Goal: Task Accomplishment & Management: Manage account settings

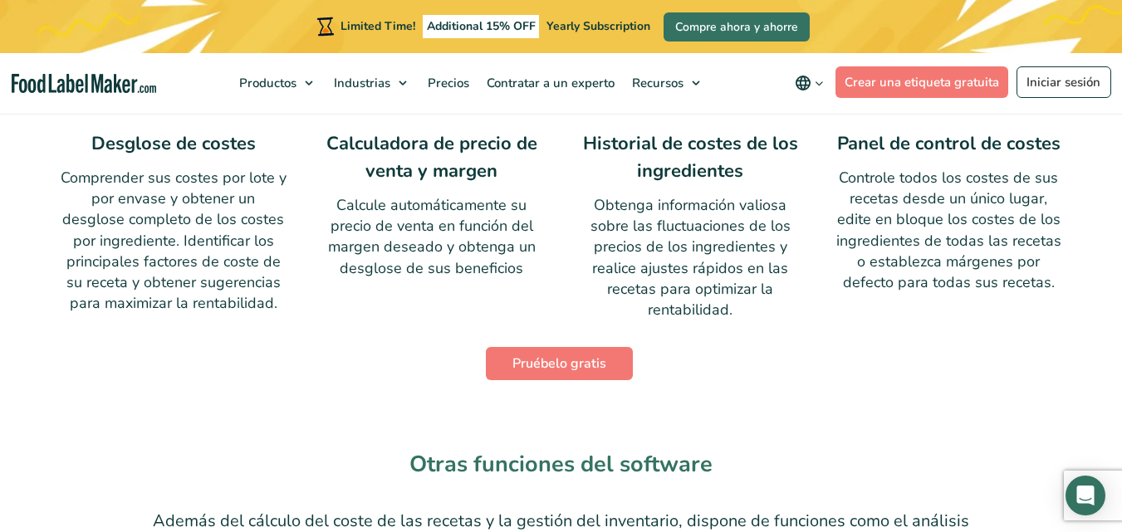
scroll to position [1245, 0]
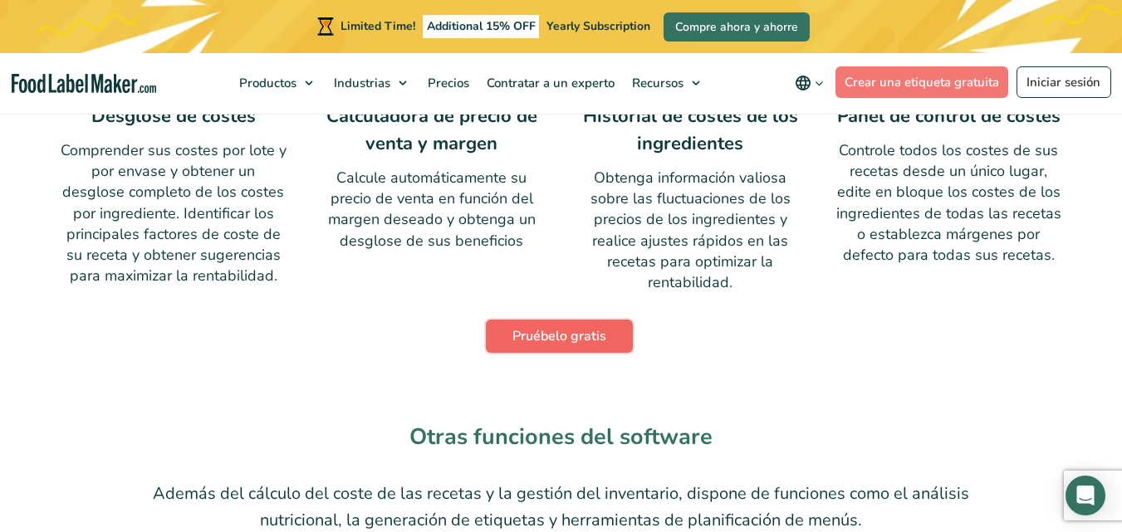
click at [551, 320] on link "Pruébelo gratis" at bounding box center [559, 336] width 147 height 33
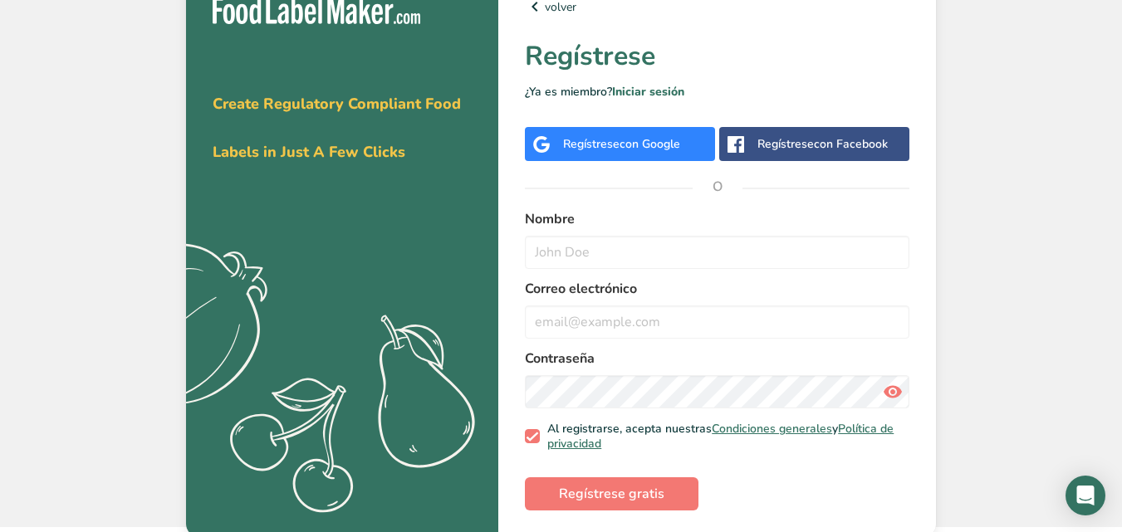
scroll to position [25, 0]
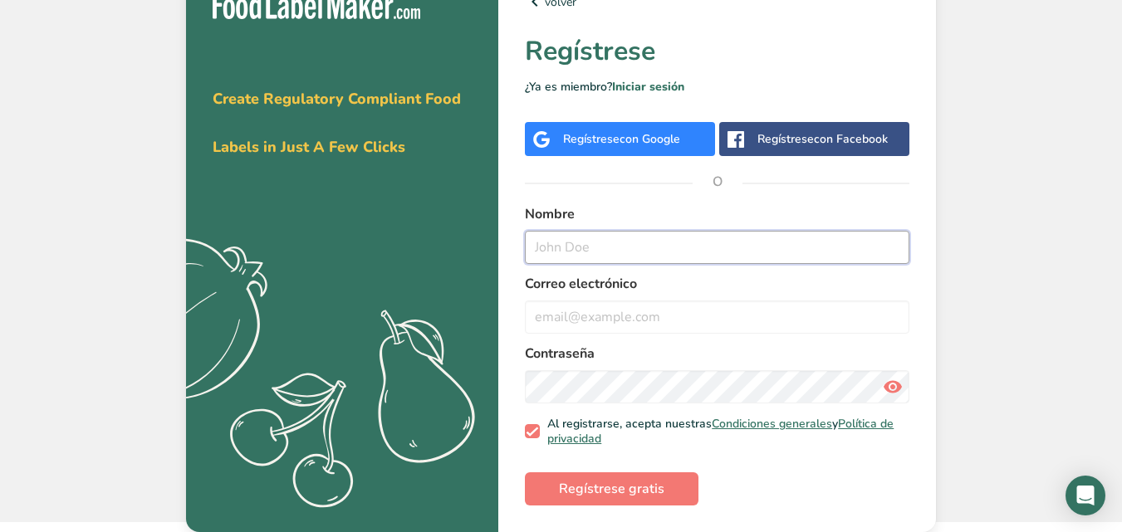
click at [595, 242] on input "text" at bounding box center [717, 247] width 384 height 33
type input "[PERSON_NAME]"
click at [646, 312] on input "email" at bounding box center [717, 317] width 384 height 33
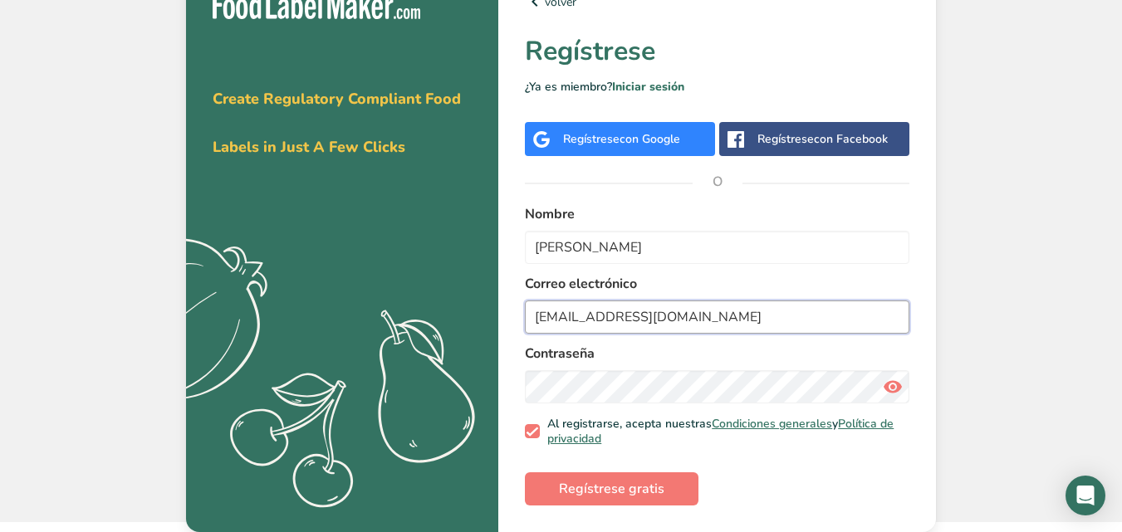
type input "[EMAIL_ADDRESS][DOMAIN_NAME]"
click at [516, 384] on div "volver Regístrese ¿Ya es miembro? Iniciar sesión Regístrese con Google Regístre…" at bounding box center [717, 248] width 438 height 567
click at [623, 490] on span "Regístrese gratis" at bounding box center [611, 489] width 105 height 20
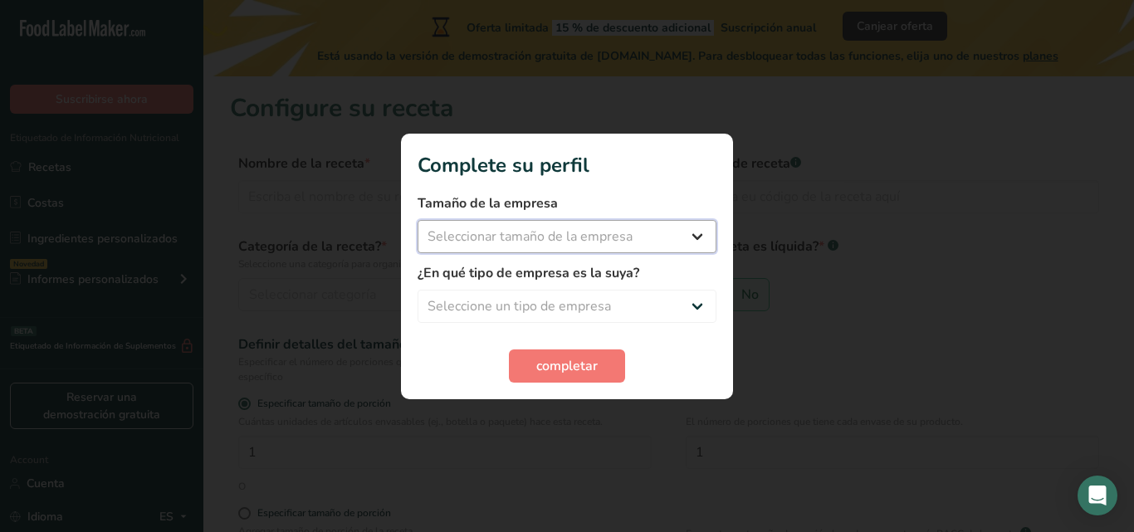
click at [700, 232] on select "Seleccionar tamaño de la empresa Menos de 10 empleados De 10 a 50 empleados De …" at bounding box center [567, 236] width 299 height 33
select select "3"
click at [418, 220] on select "Seleccionar tamaño de la empresa Menos de 10 empleados De 10 a 50 empleados De …" at bounding box center [567, 236] width 299 height 33
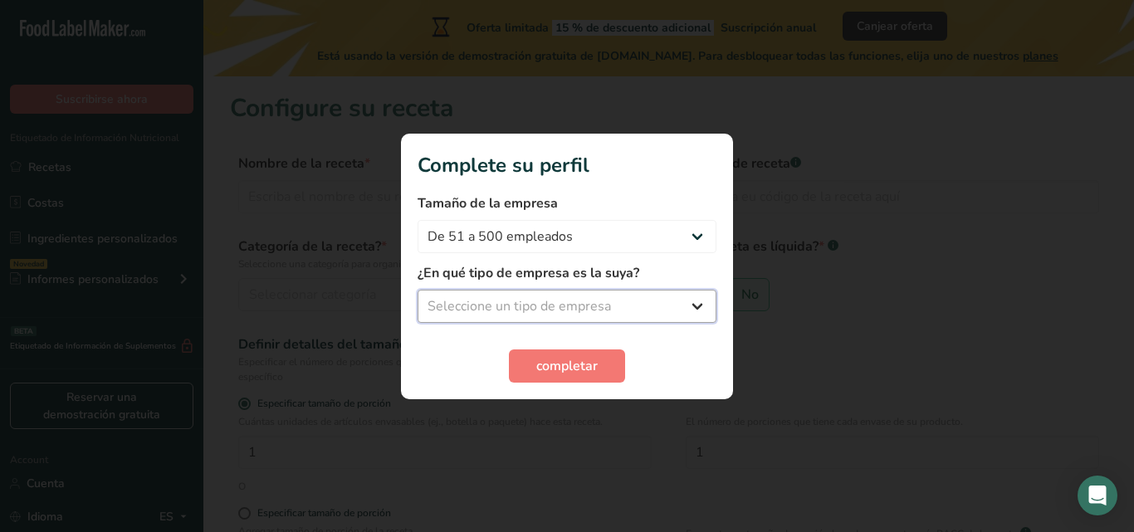
click at [692, 306] on select "Seleccione un tipo de empresa Fabricante de alimentos envasados Restaurante y c…" at bounding box center [567, 306] width 299 height 33
select select "2"
click at [418, 290] on select "Seleccione un tipo de empresa Fabricante de alimentos envasados Restaurante y c…" at bounding box center [567, 306] width 299 height 33
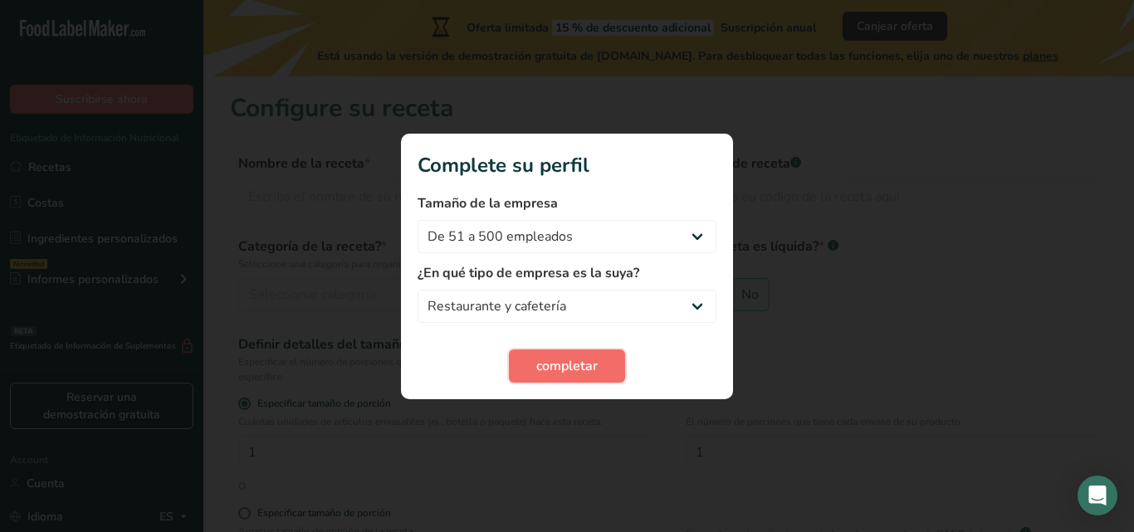
click at [549, 368] on span "completar" at bounding box center [566, 366] width 61 height 20
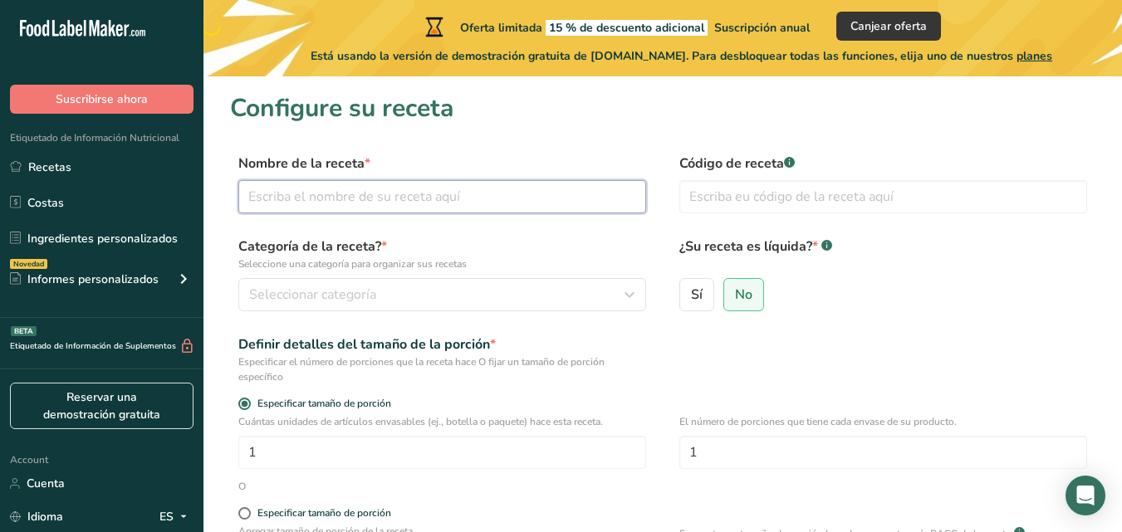
click at [444, 194] on input "text" at bounding box center [442, 196] width 408 height 33
type input "Pollo a las [PERSON_NAME]"
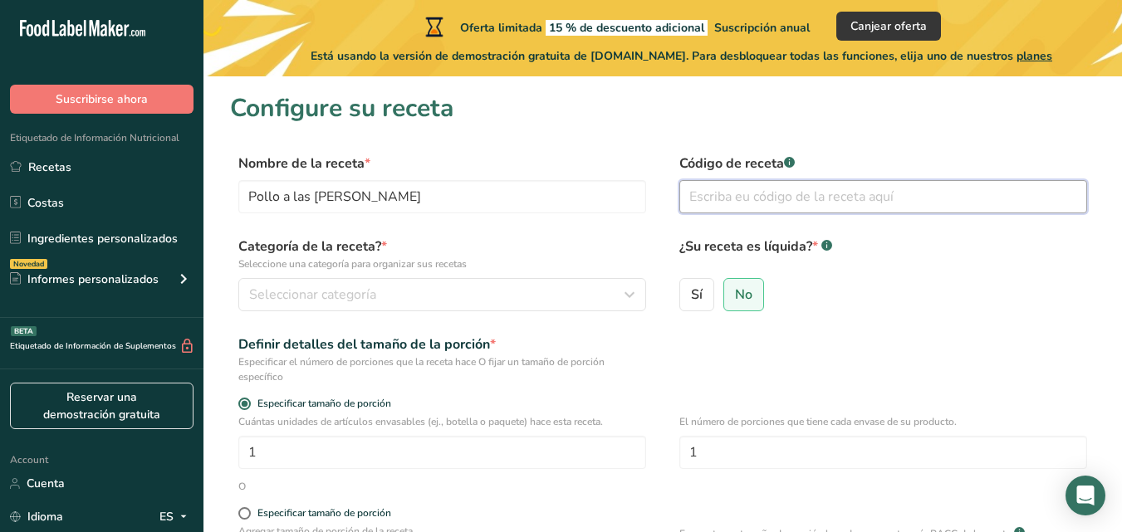
click at [746, 196] on input "text" at bounding box center [883, 196] width 408 height 33
type input "01"
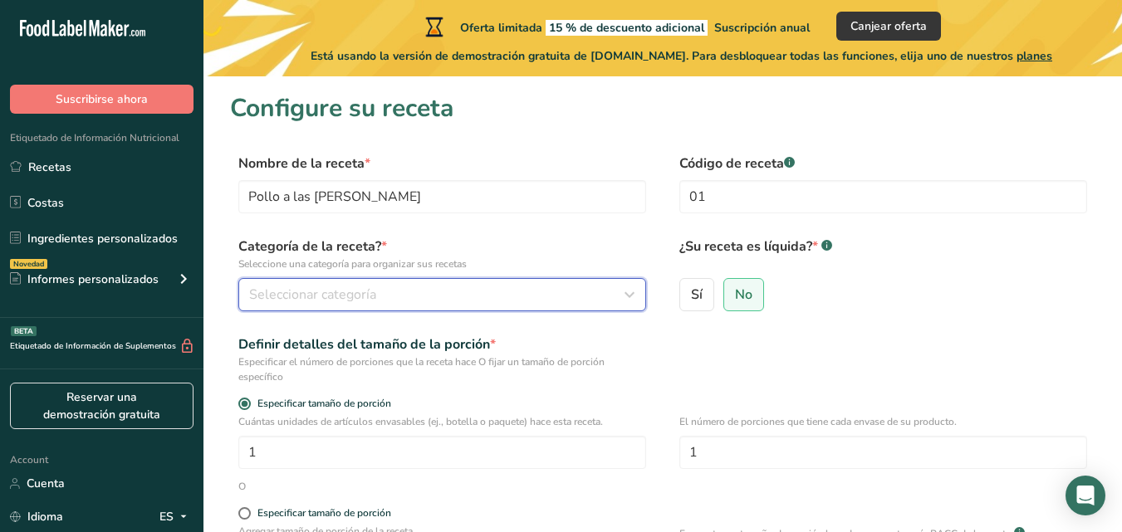
click at [386, 290] on div "Seleccionar categoría" at bounding box center [437, 295] width 376 height 20
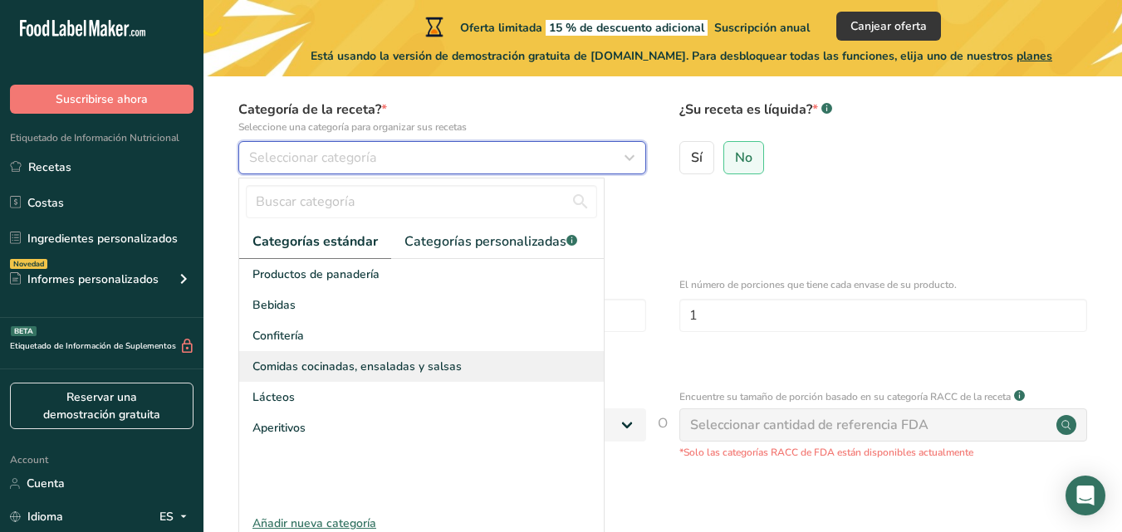
scroll to position [166, 0]
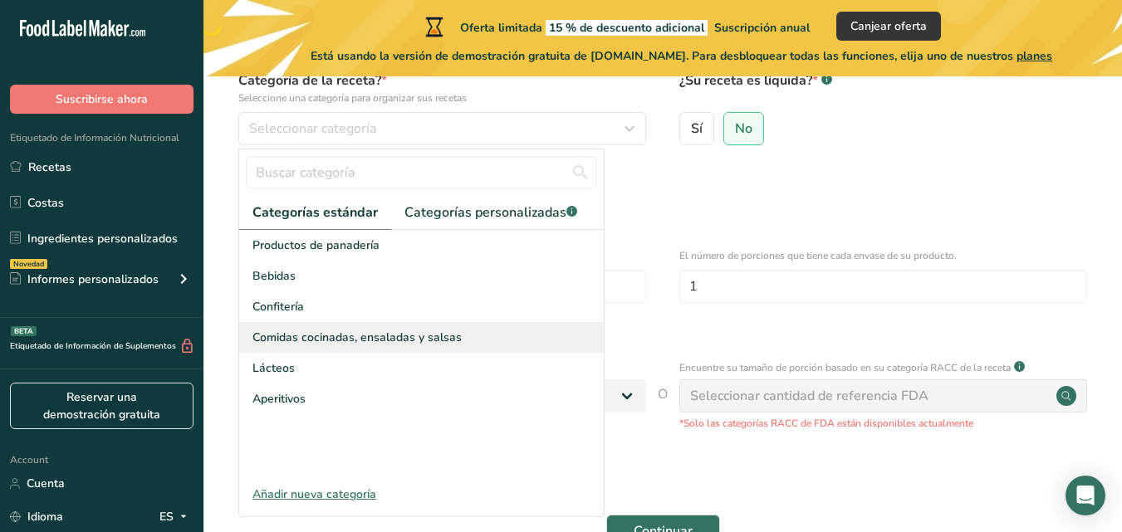
click at [384, 345] on span "Comidas cocinadas, ensaladas y salsas" at bounding box center [356, 337] width 209 height 17
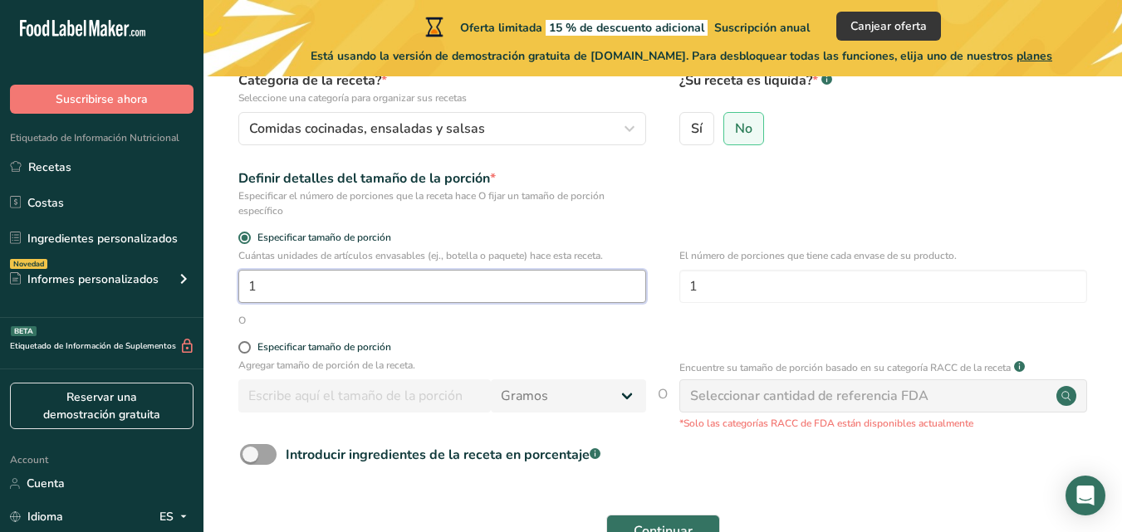
click at [336, 293] on input "1" at bounding box center [442, 286] width 408 height 33
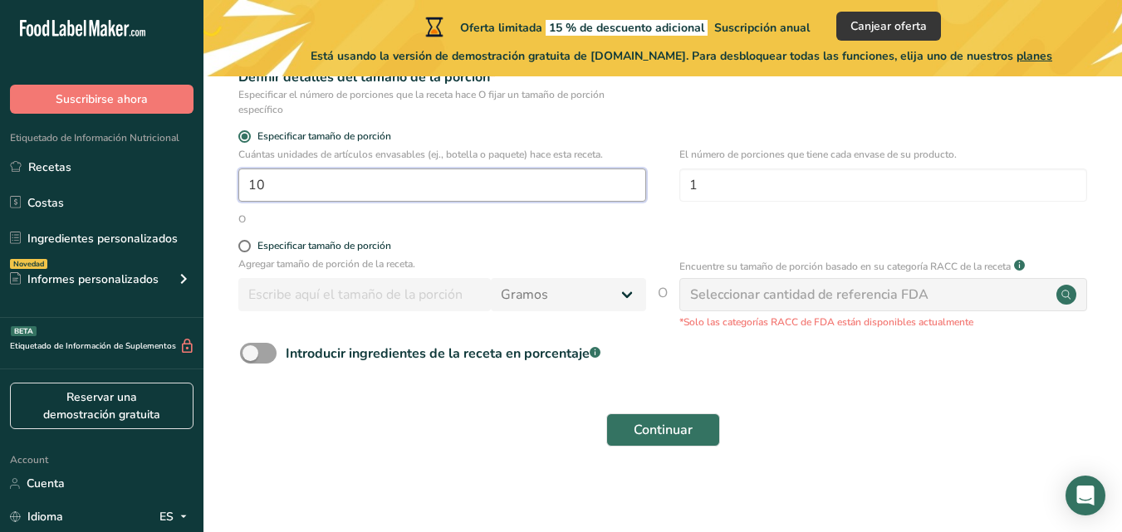
scroll to position [271, 0]
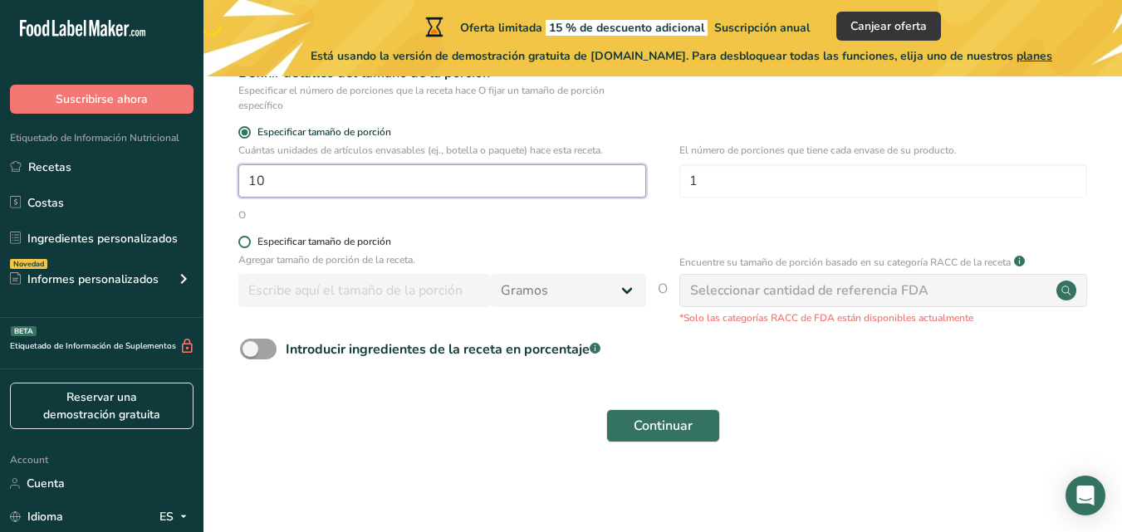
type input "10"
click at [246, 237] on span at bounding box center [244, 242] width 12 height 12
click at [246, 237] on input "Especificar tamaño de porción" at bounding box center [243, 242] width 11 height 11
radio input "true"
radio input "false"
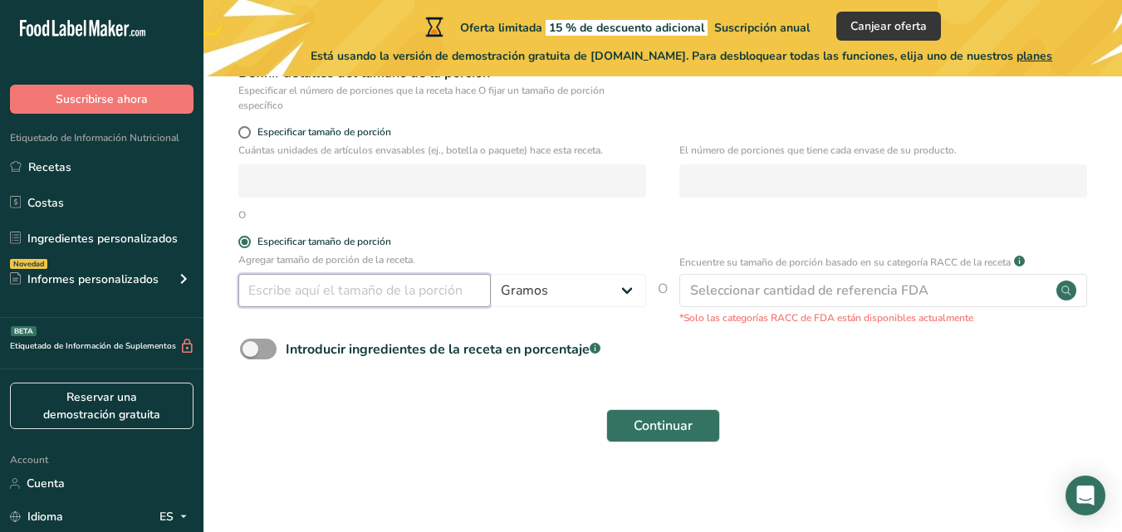
click at [357, 293] on input "number" at bounding box center [364, 290] width 252 height 33
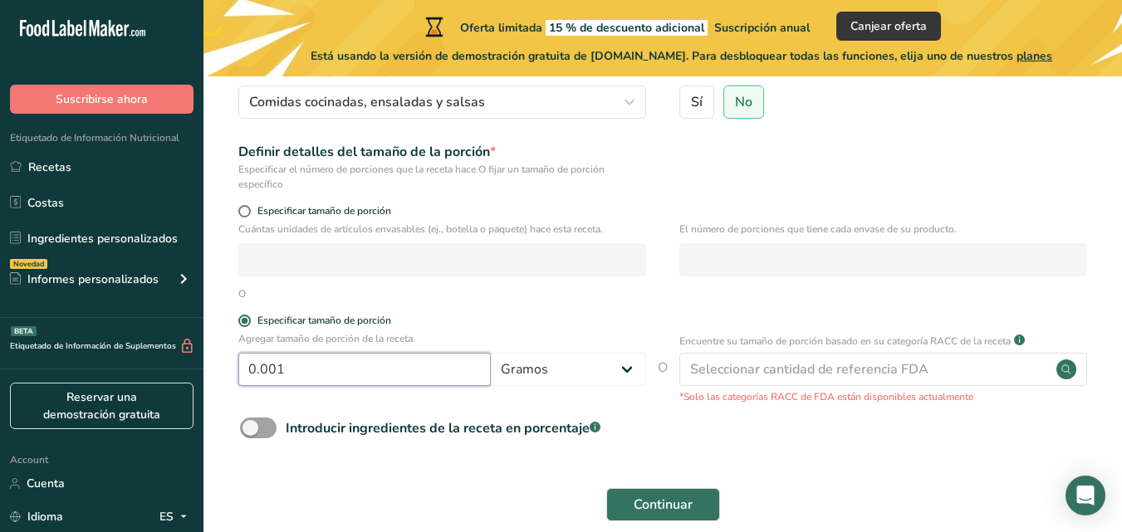
scroll to position [188, 0]
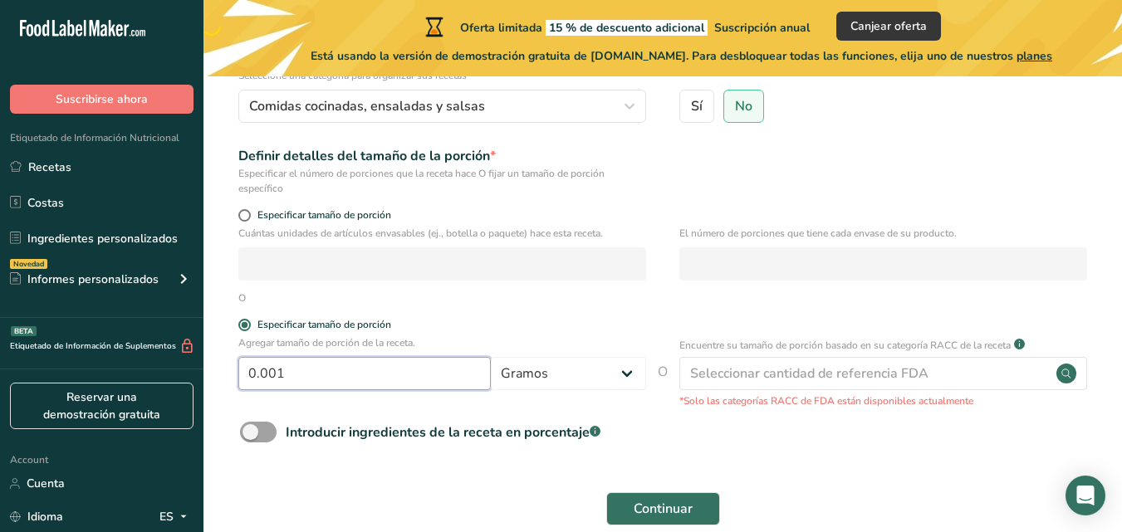
type input "0"
type input "500"
click at [241, 296] on div "O" at bounding box center [241, 298] width 7 height 15
click at [243, 321] on span at bounding box center [244, 325] width 12 height 12
click at [243, 321] on input "Especificar tamaño de porción" at bounding box center [243, 325] width 11 height 11
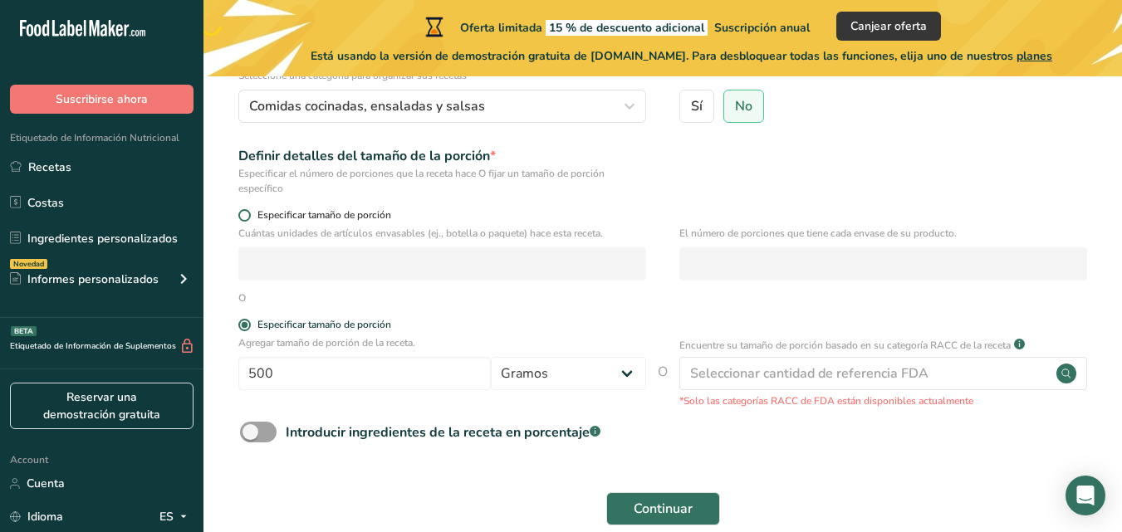
click at [242, 211] on span at bounding box center [244, 215] width 12 height 12
click at [242, 211] on input "Especificar tamaño de porción" at bounding box center [243, 215] width 11 height 11
radio input "true"
radio input "false"
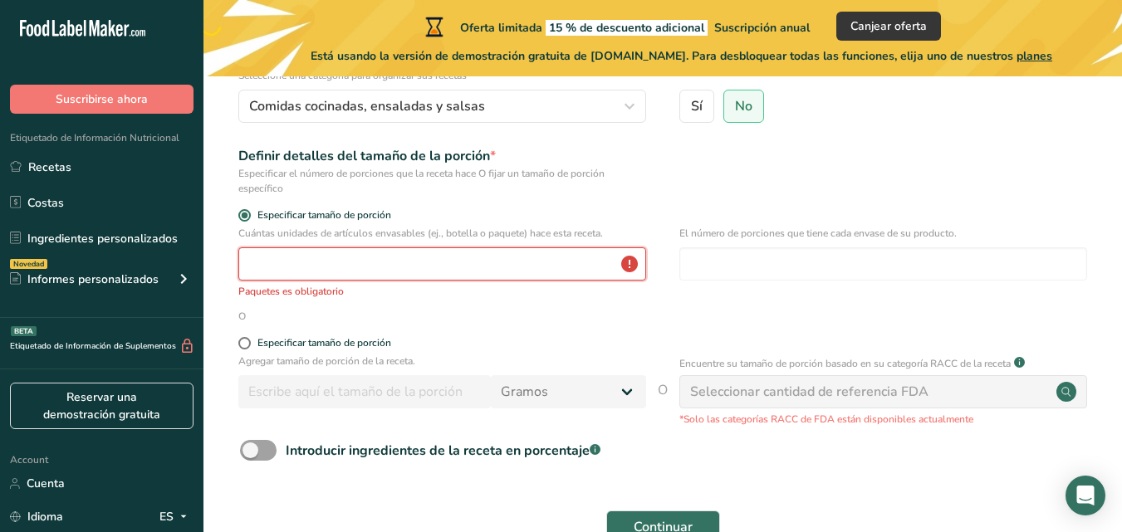
click at [377, 267] on input "number" at bounding box center [442, 263] width 408 height 33
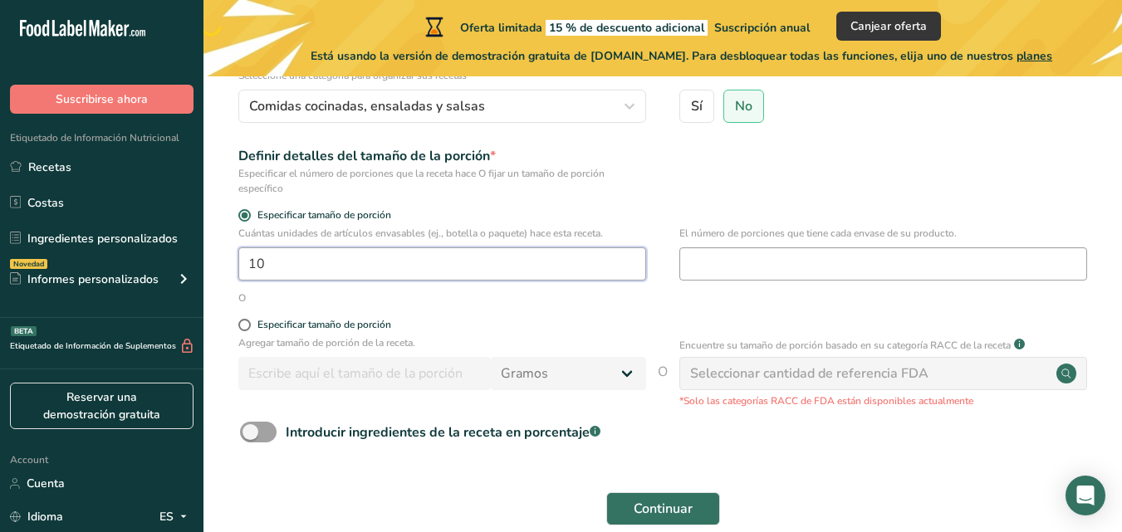
type input "10"
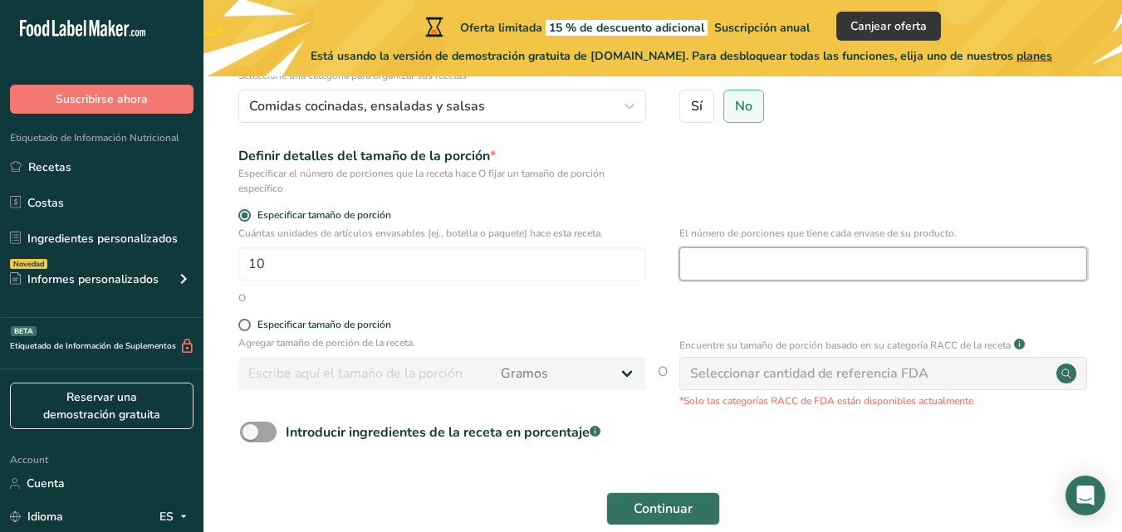
click at [716, 262] on input "number" at bounding box center [883, 263] width 408 height 33
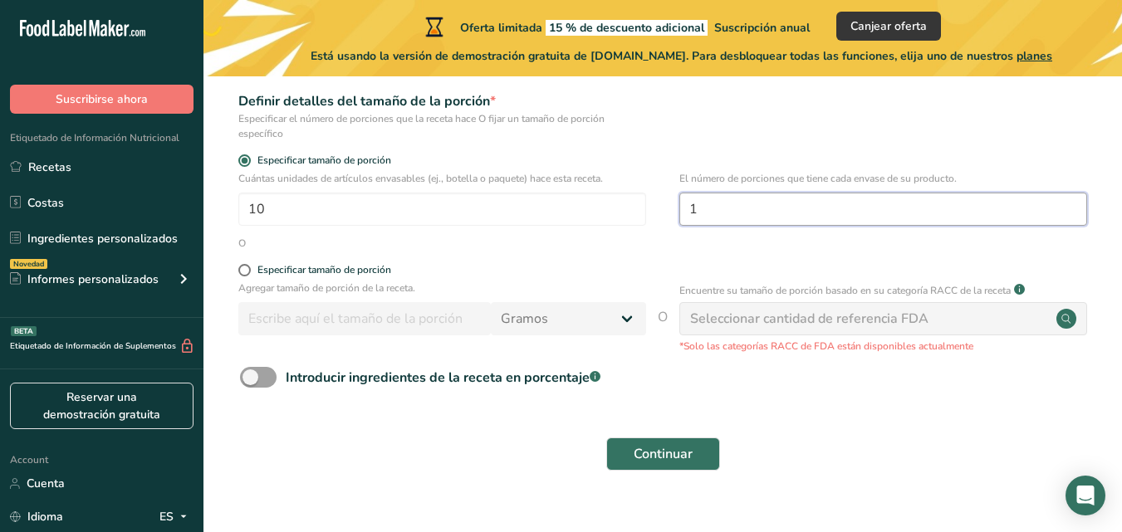
scroll to position [271, 0]
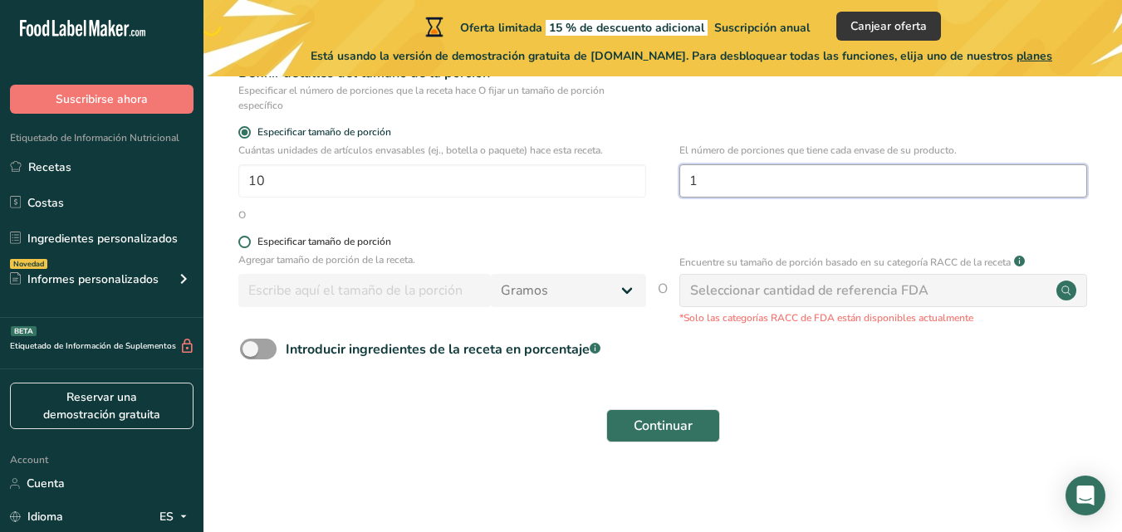
type input "1"
click at [238, 241] on span at bounding box center [244, 242] width 12 height 12
click at [238, 241] on input "Especificar tamaño de porción" at bounding box center [243, 242] width 11 height 11
radio input "true"
radio input "false"
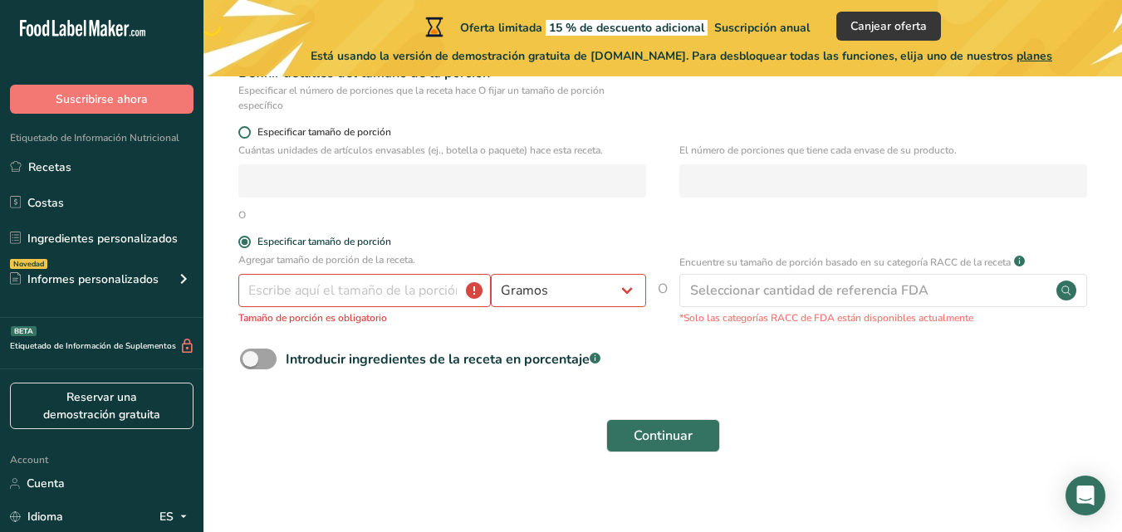
click at [251, 133] on span "Especificar tamaño de porción" at bounding box center [321, 132] width 140 height 12
click at [249, 133] on input "Especificar tamaño de porción" at bounding box center [243, 132] width 11 height 11
radio input "true"
radio input "false"
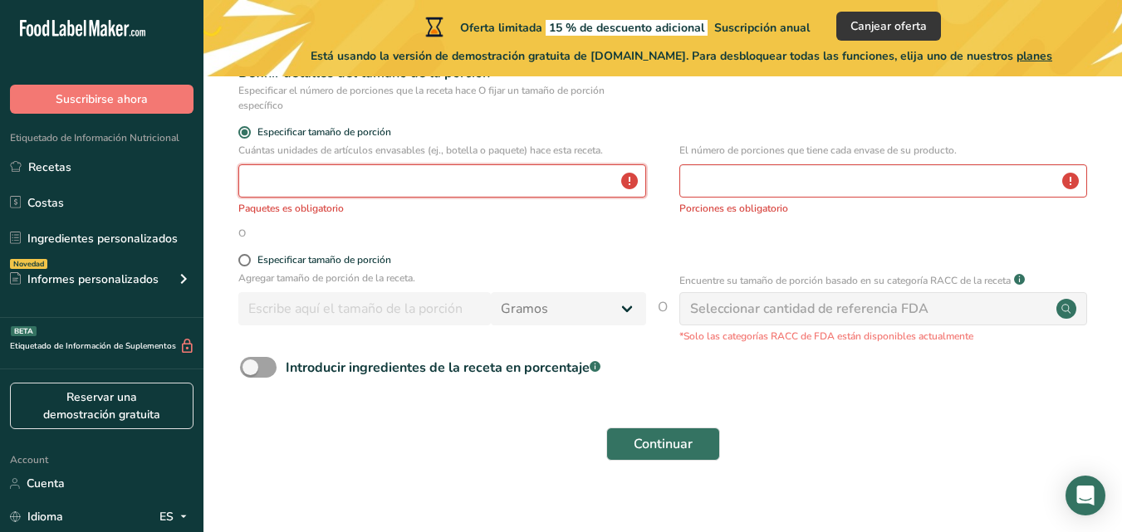
click at [325, 173] on input "number" at bounding box center [442, 180] width 408 height 33
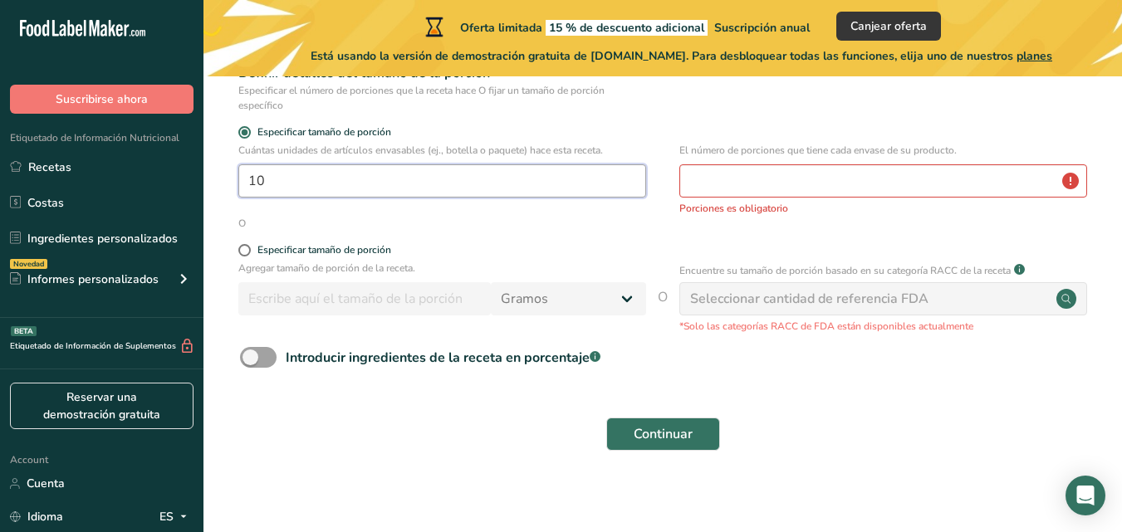
type input "10"
click at [760, 178] on input "number" at bounding box center [883, 180] width 408 height 33
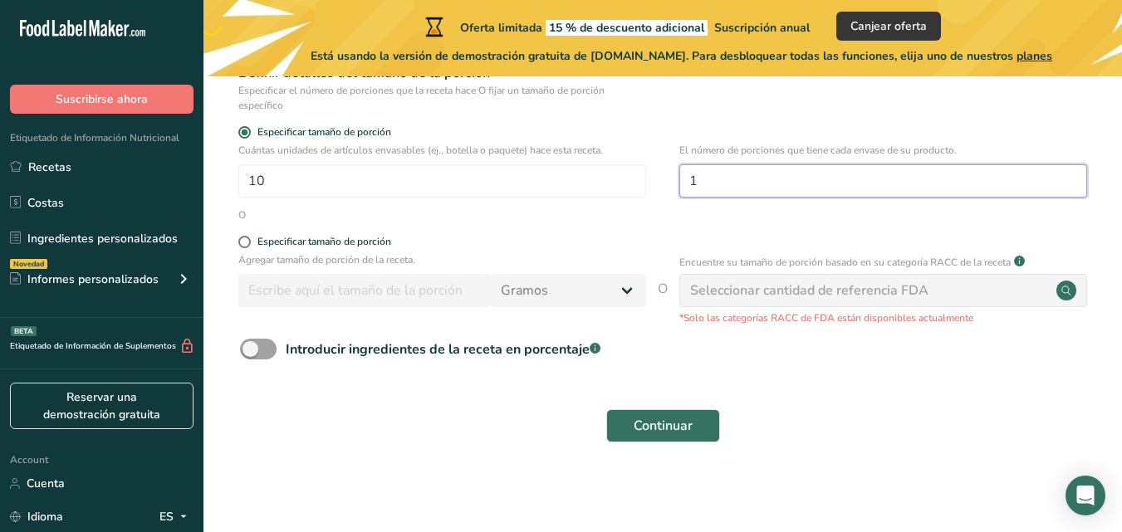
type input "1"
click at [1072, 291] on circle at bounding box center [1066, 291] width 20 height 20
click at [932, 295] on div "Seleccionar cantidad de referencia FDA" at bounding box center [883, 290] width 408 height 33
click at [268, 350] on span at bounding box center [258, 349] width 37 height 21
click at [251, 350] on input "Introducir ingredientes de la receta en porcentaje .a-a{fill:#347362;}.b-a{fill…" at bounding box center [245, 349] width 11 height 11
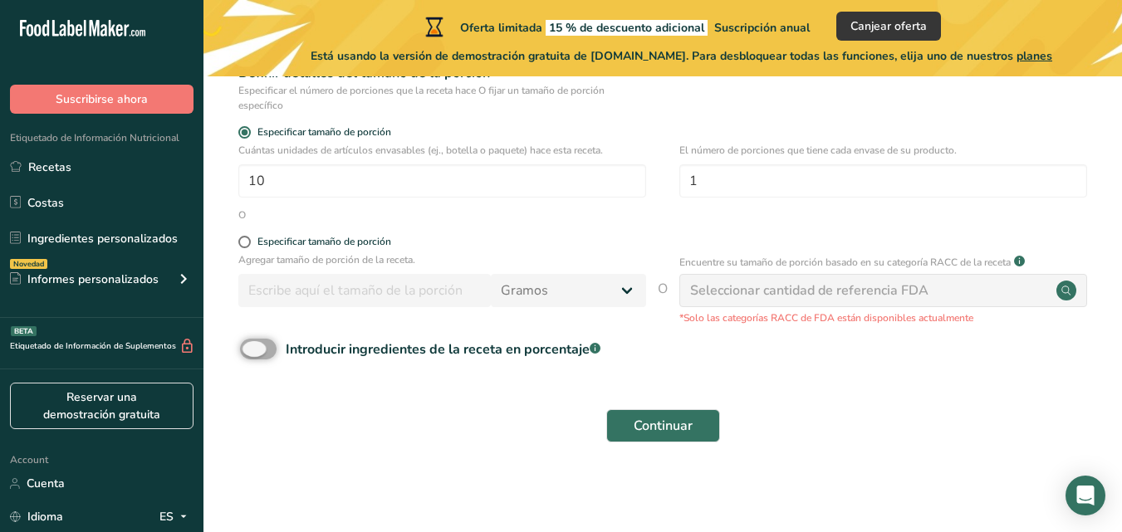
checkbox input "true"
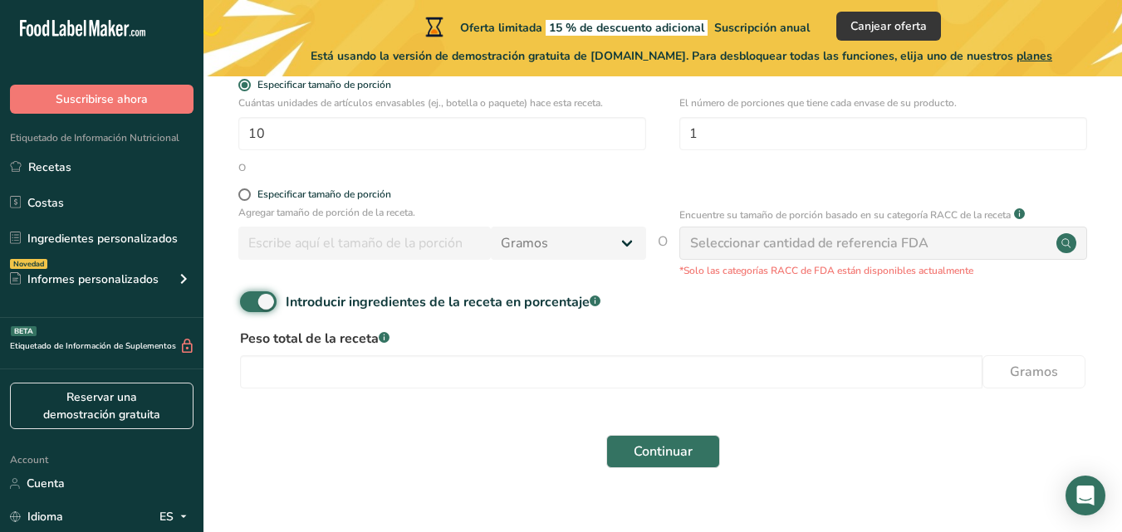
scroll to position [345, 0]
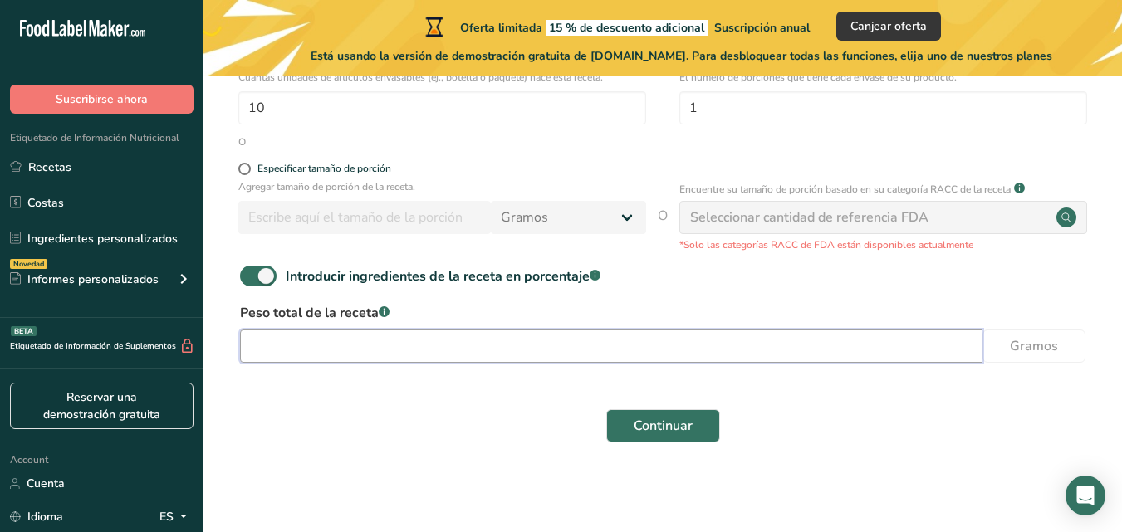
click at [403, 345] on input "number" at bounding box center [611, 346] width 742 height 33
type input "5000"
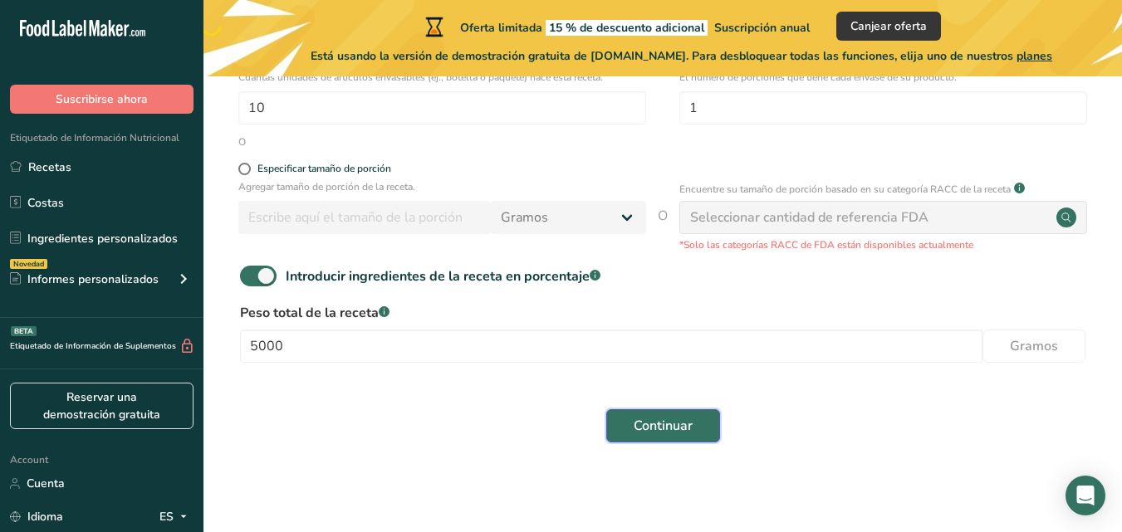
click at [687, 419] on span "Continuar" at bounding box center [662, 426] width 59 height 20
click at [682, 420] on span "Continuar" at bounding box center [662, 426] width 59 height 20
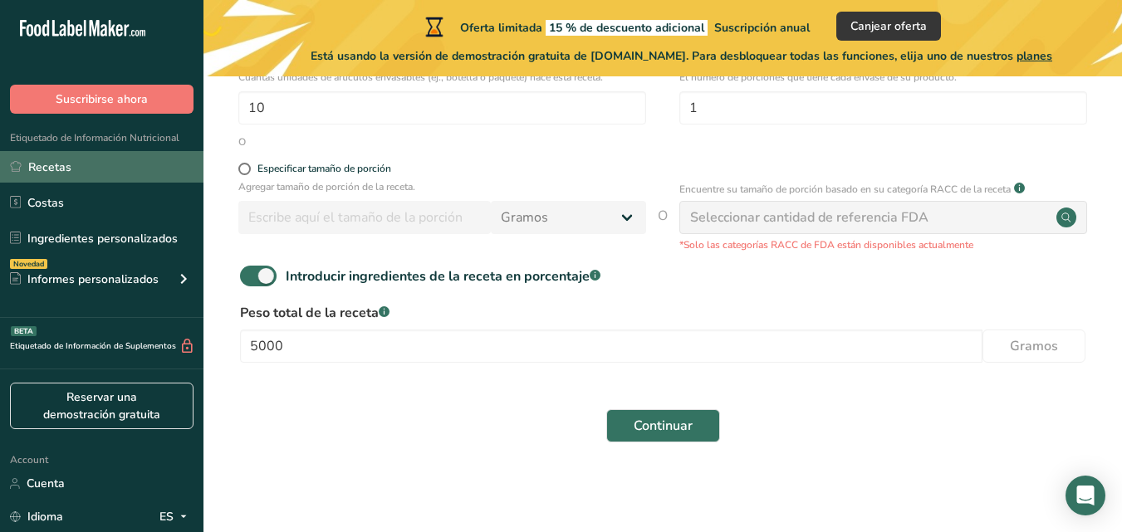
click at [42, 166] on link "Recetas" at bounding box center [101, 167] width 203 height 32
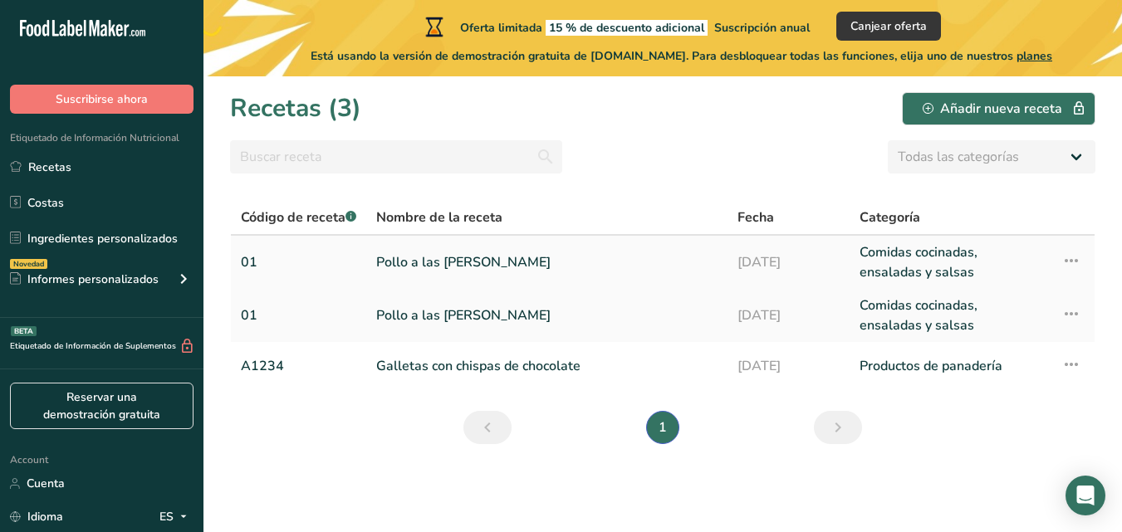
click at [951, 257] on link "Comidas cocinadas, ensaladas y salsas" at bounding box center [950, 262] width 182 height 40
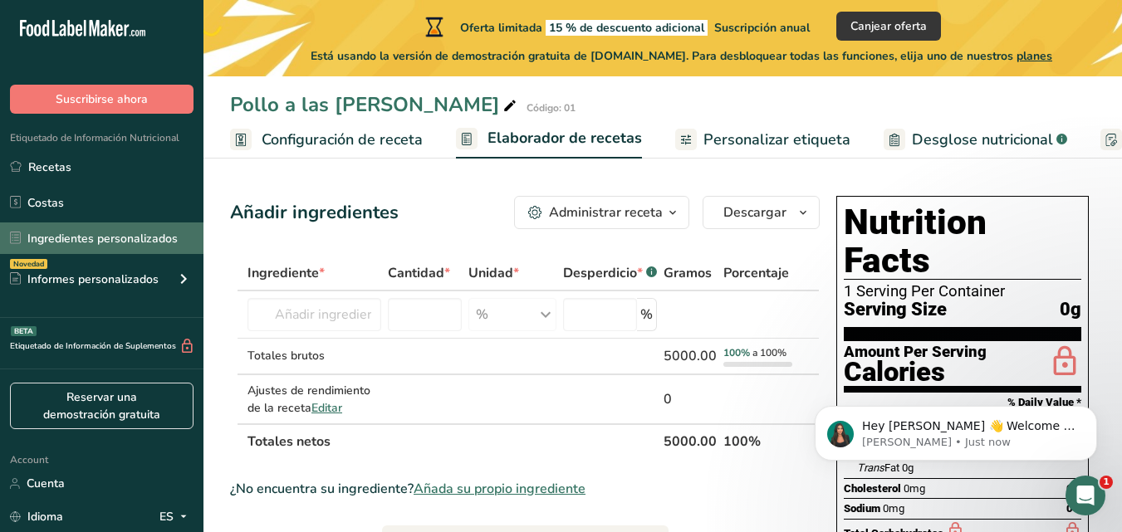
click at [113, 235] on link "Ingredientes personalizados" at bounding box center [101, 238] width 203 height 32
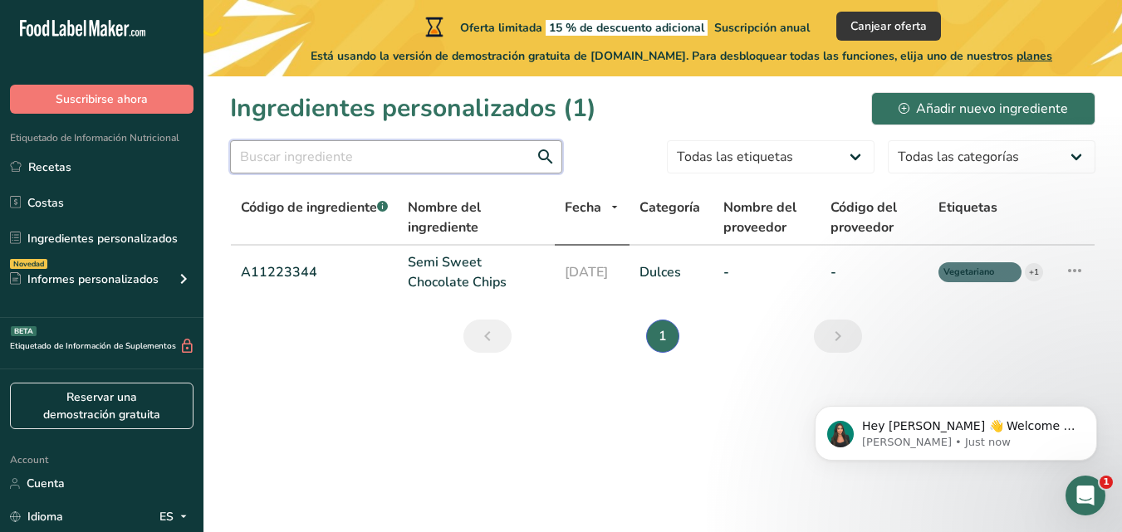
click at [365, 156] on input "text" at bounding box center [396, 156] width 332 height 33
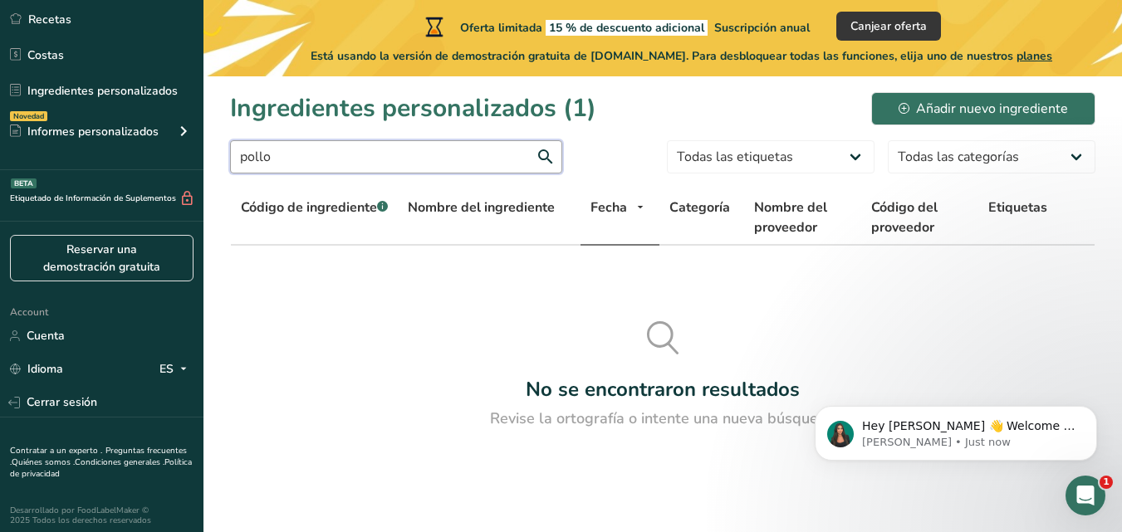
scroll to position [154, 0]
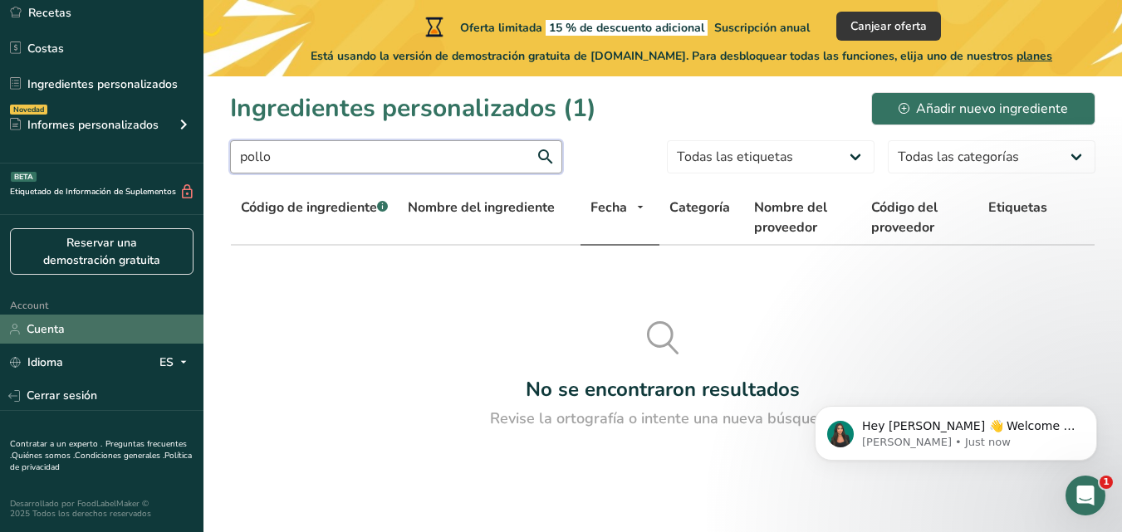
type input "pollo"
click at [48, 332] on link "Cuenta" at bounding box center [101, 329] width 203 height 29
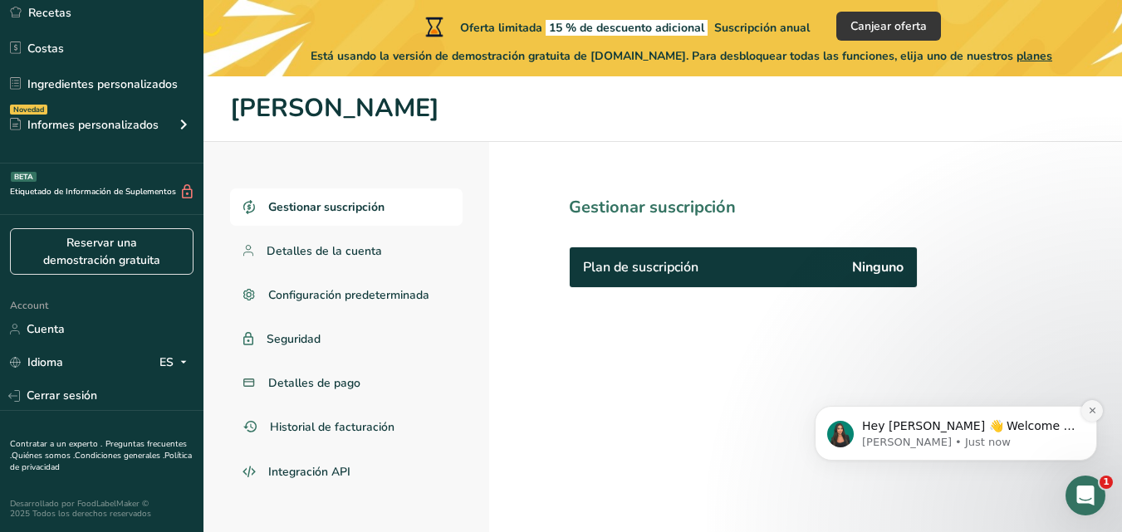
click at [1090, 408] on icon "Dismiss notification" at bounding box center [1092, 410] width 9 height 9
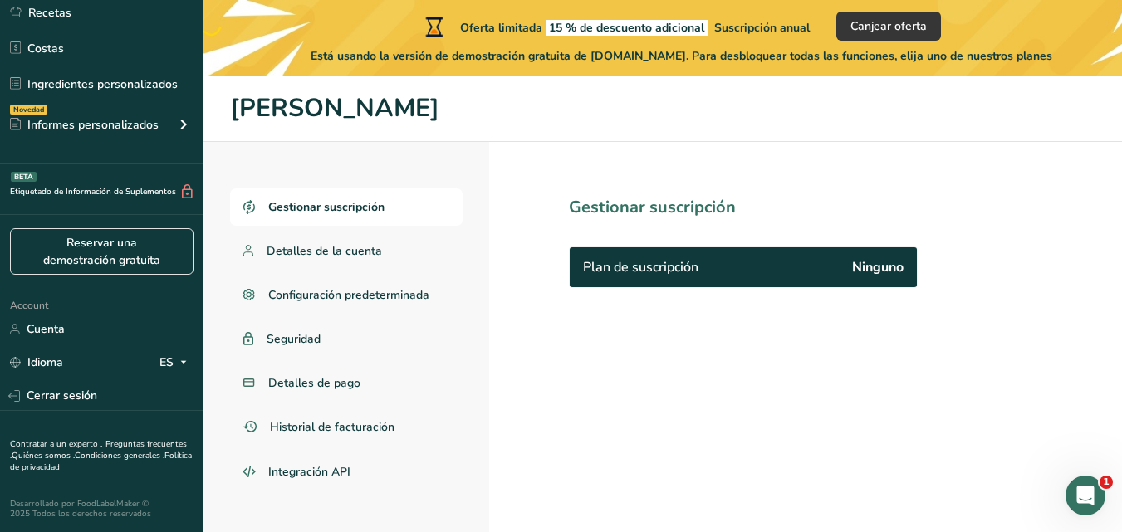
click at [334, 203] on span "Gestionar suscripción" at bounding box center [326, 206] width 116 height 17
click at [334, 204] on span "Gestionar suscripción" at bounding box center [326, 206] width 116 height 17
click at [349, 252] on span "Detalles de la cuenta" at bounding box center [324, 250] width 115 height 17
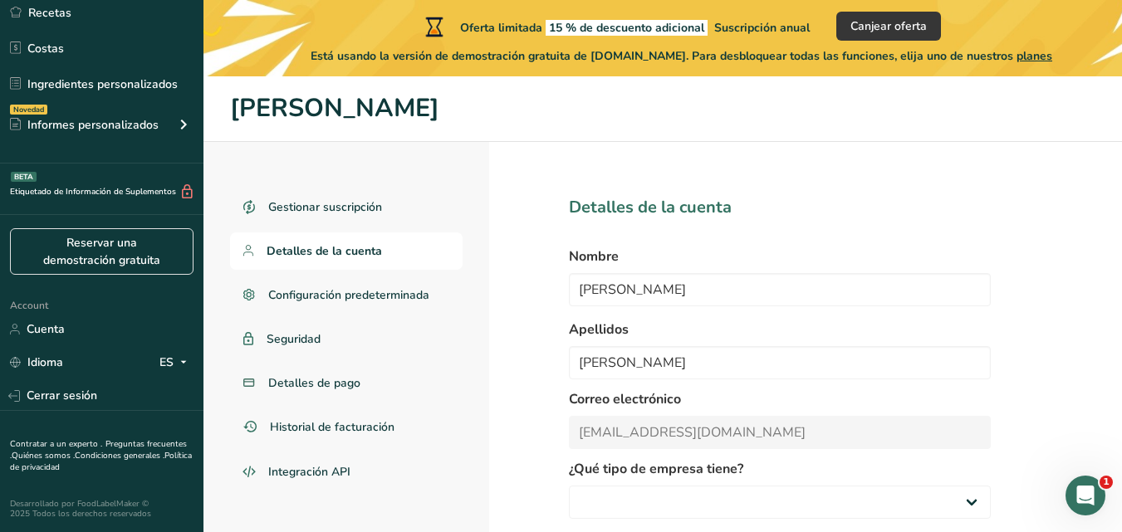
select select "2"
select select "3"
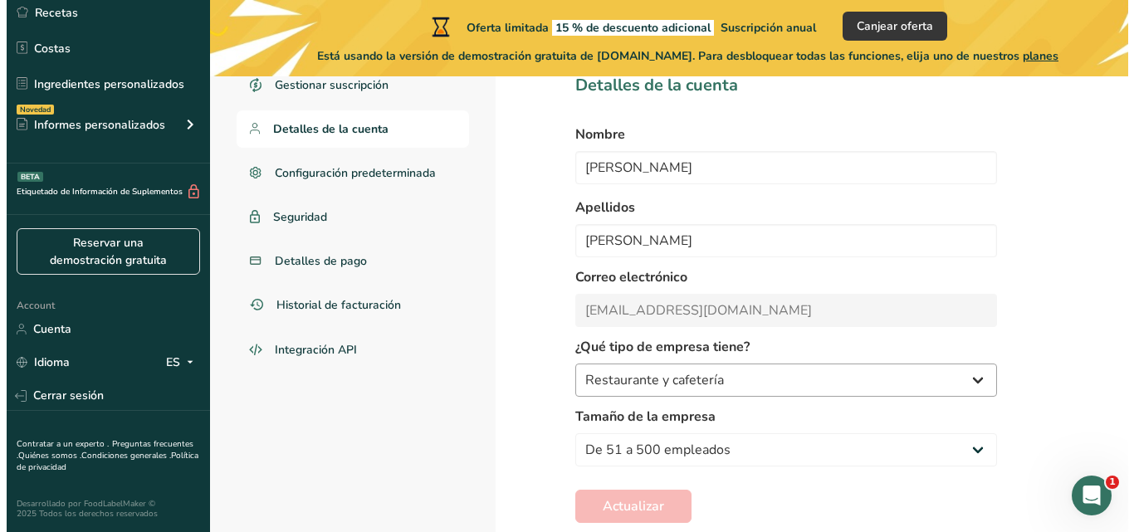
scroll to position [157, 0]
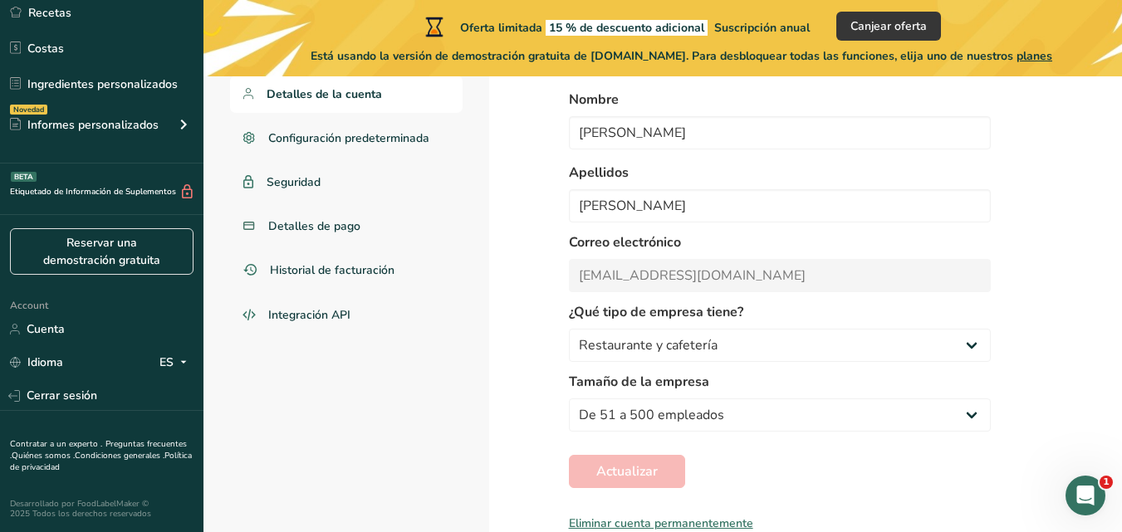
click at [720, 524] on div "Eliminar cuenta permanentemente" at bounding box center [780, 523] width 422 height 17
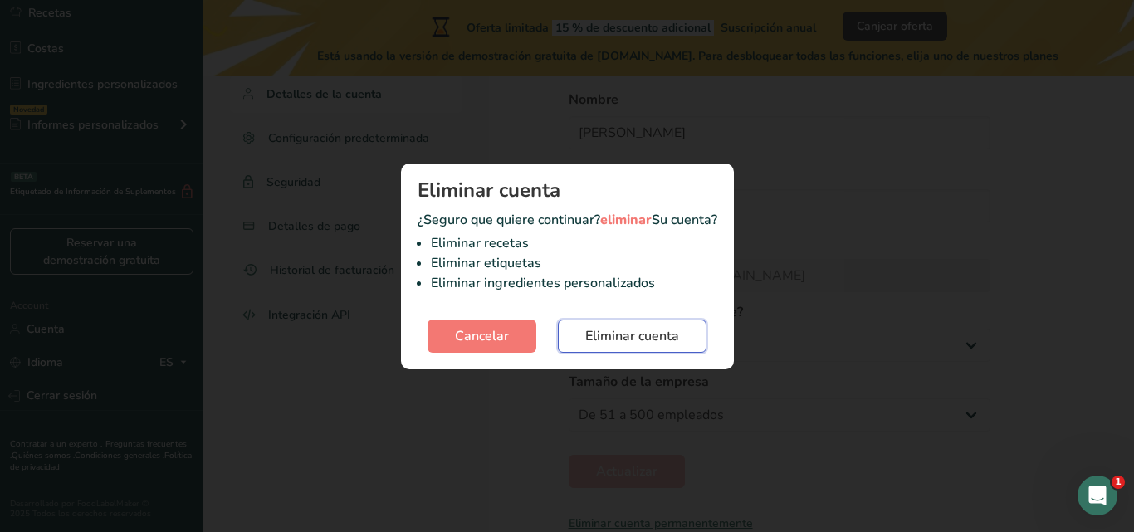
click at [632, 332] on span "Eliminar cuenta" at bounding box center [632, 336] width 94 height 20
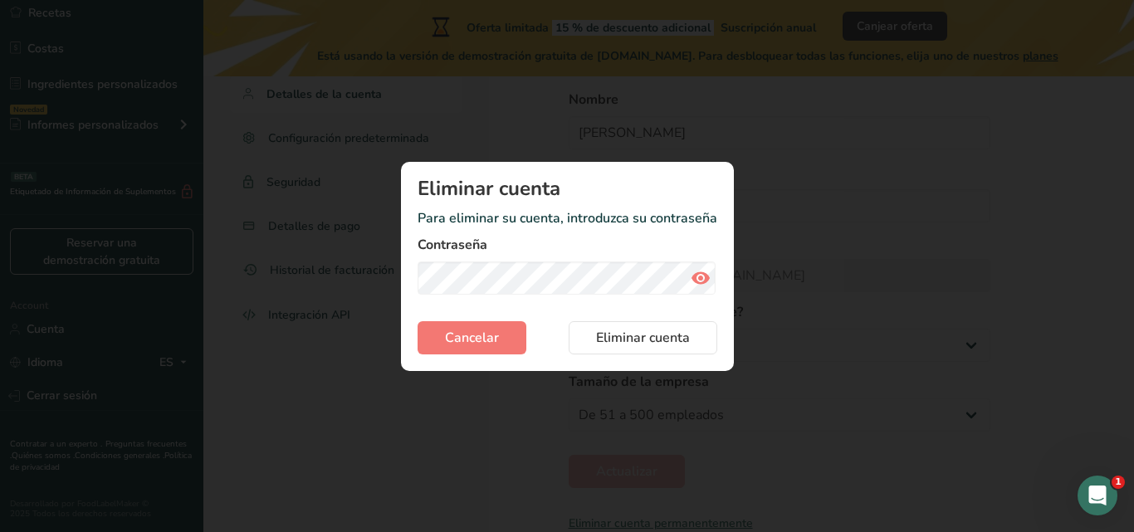
click at [693, 276] on icon "Delete account modal" at bounding box center [701, 278] width 20 height 30
click at [647, 335] on span "Eliminar cuenta" at bounding box center [643, 338] width 94 height 20
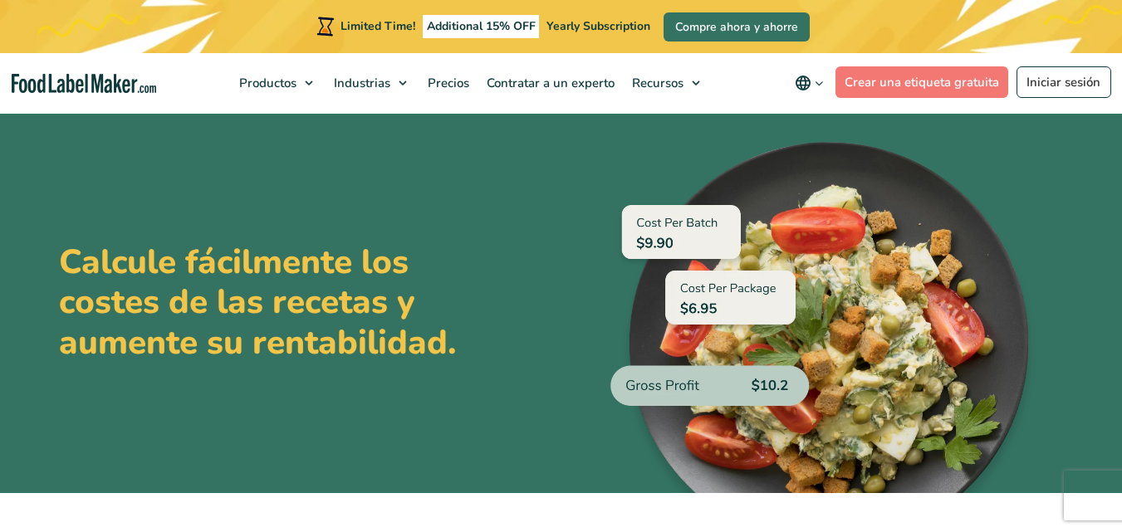
scroll to position [1245, 0]
